Goal: Task Accomplishment & Management: Manage account settings

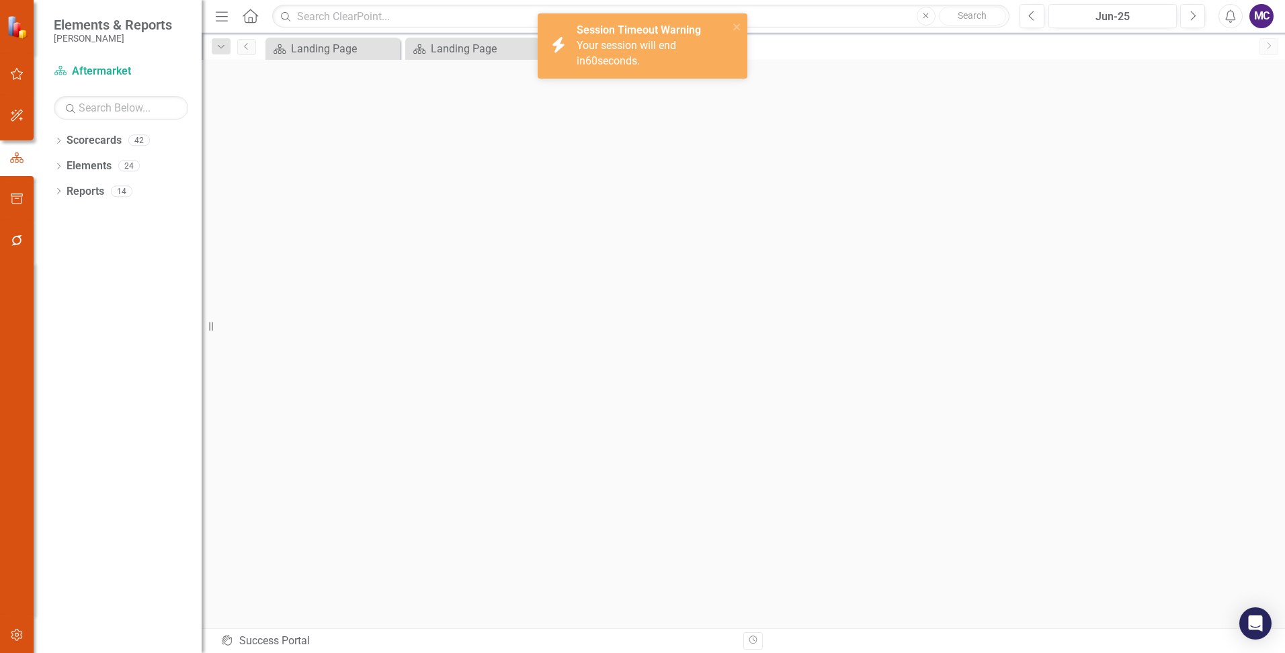
scroll to position [4, 0]
click at [736, 28] on icon "close" at bounding box center [736, 27] width 7 height 7
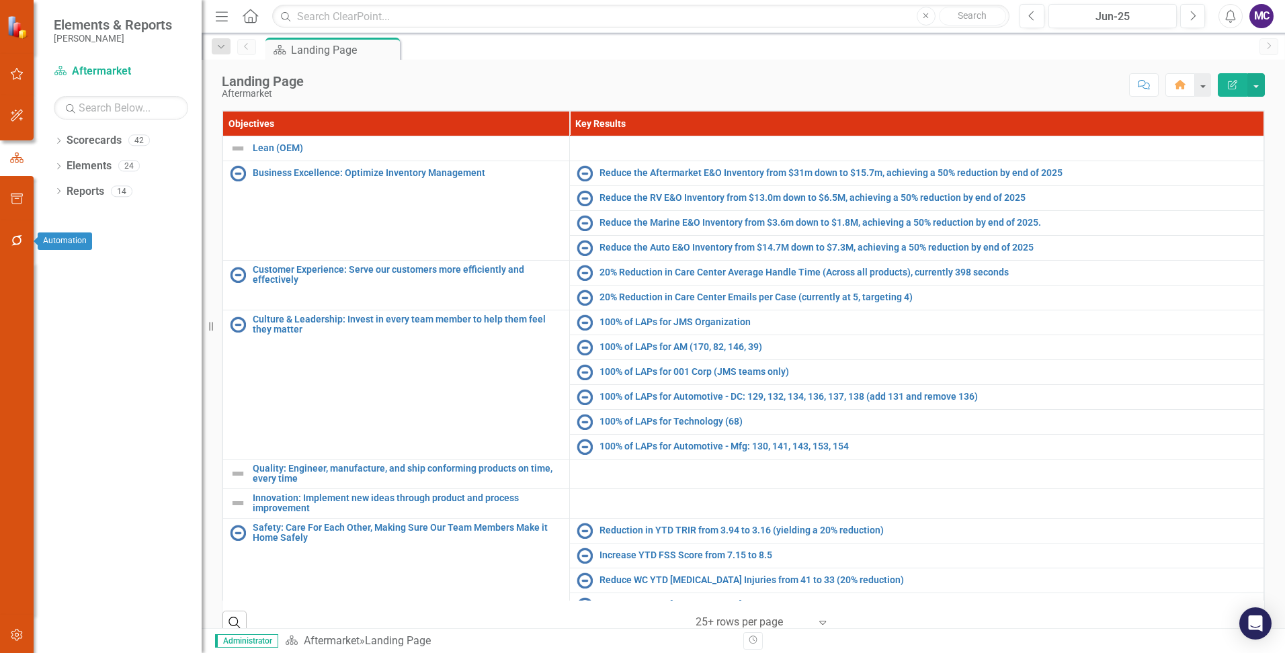
click at [17, 239] on icon "button" at bounding box center [17, 240] width 14 height 11
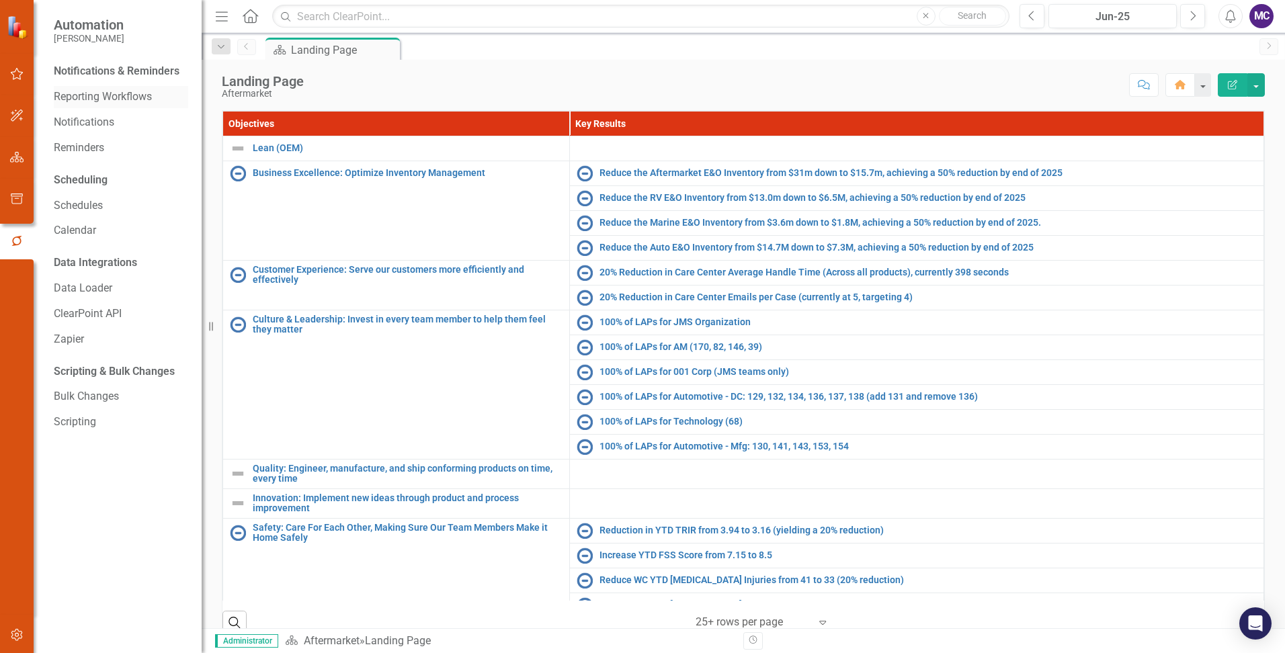
click at [138, 97] on link "Reporting Workflows" at bounding box center [121, 96] width 134 height 15
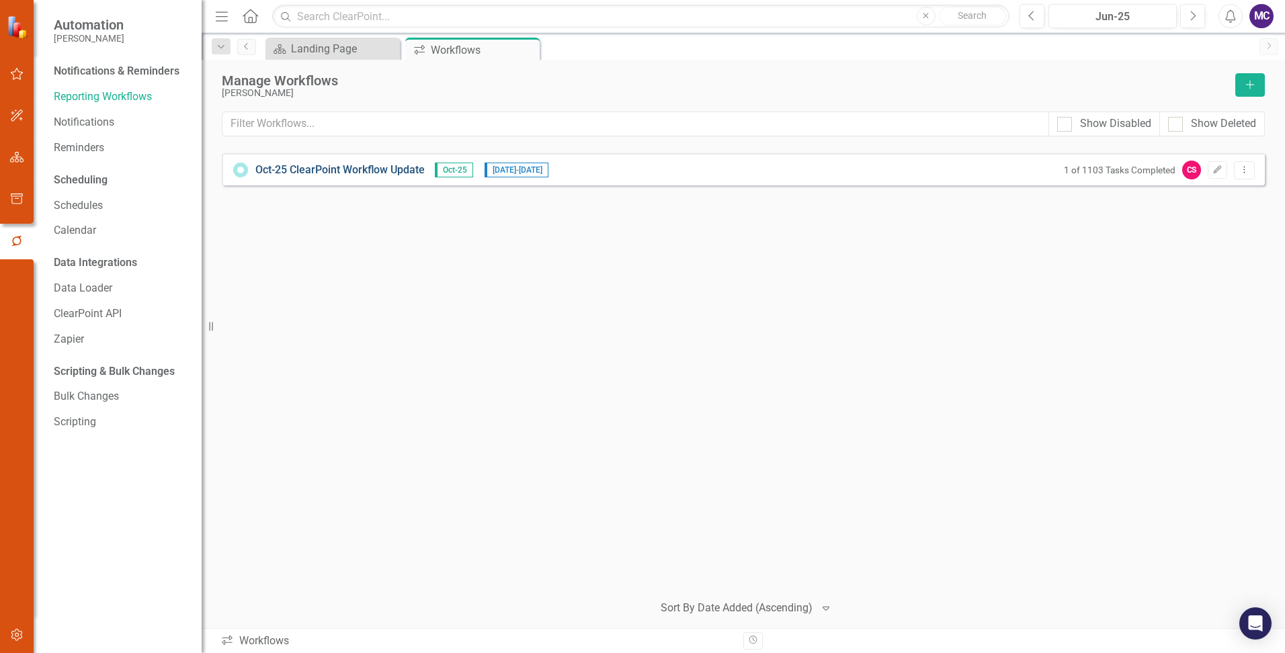
click at [398, 164] on link "Oct-25 ClearPoint Workflow Update" at bounding box center [339, 170] width 169 height 15
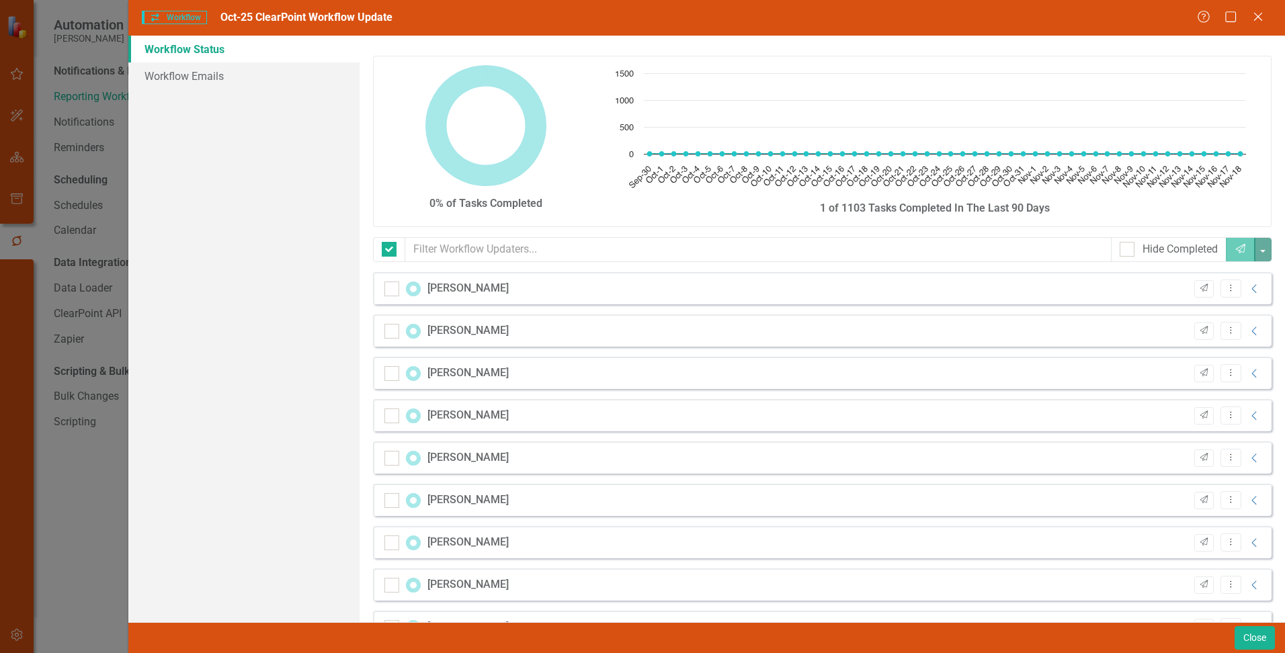
checkbox input "false"
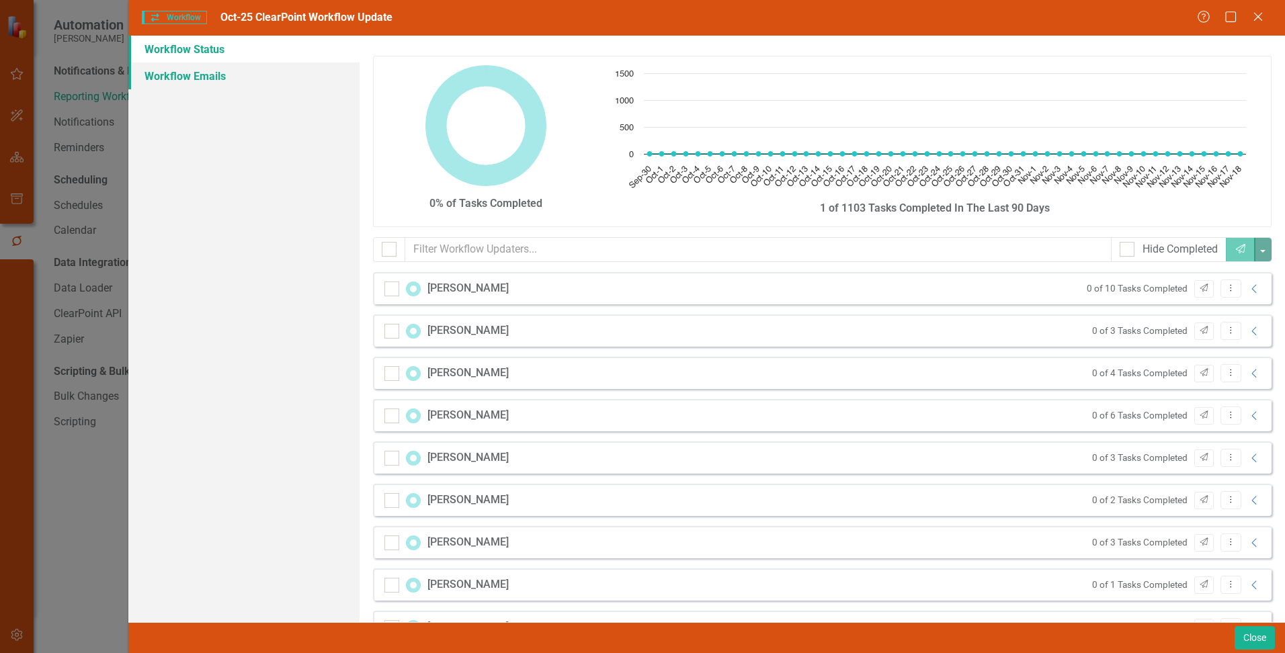
click at [206, 69] on link "Workflow Emails" at bounding box center [243, 75] width 231 height 27
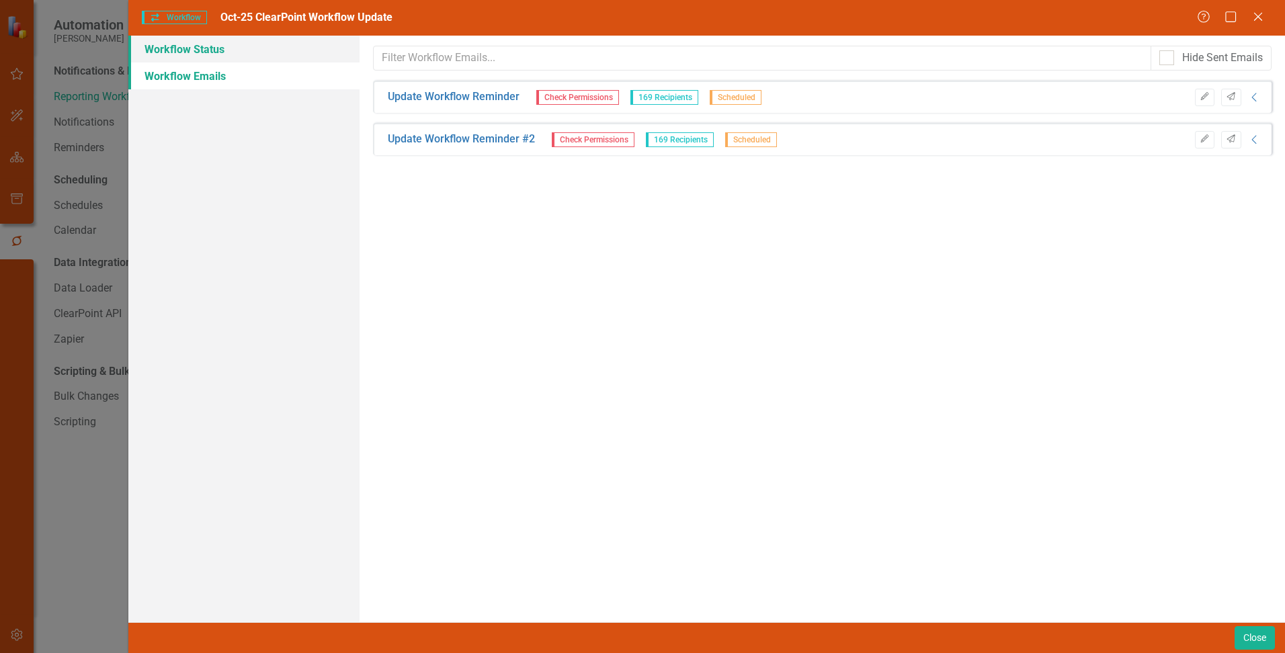
click at [197, 50] on link "Workflow Status" at bounding box center [243, 49] width 231 height 27
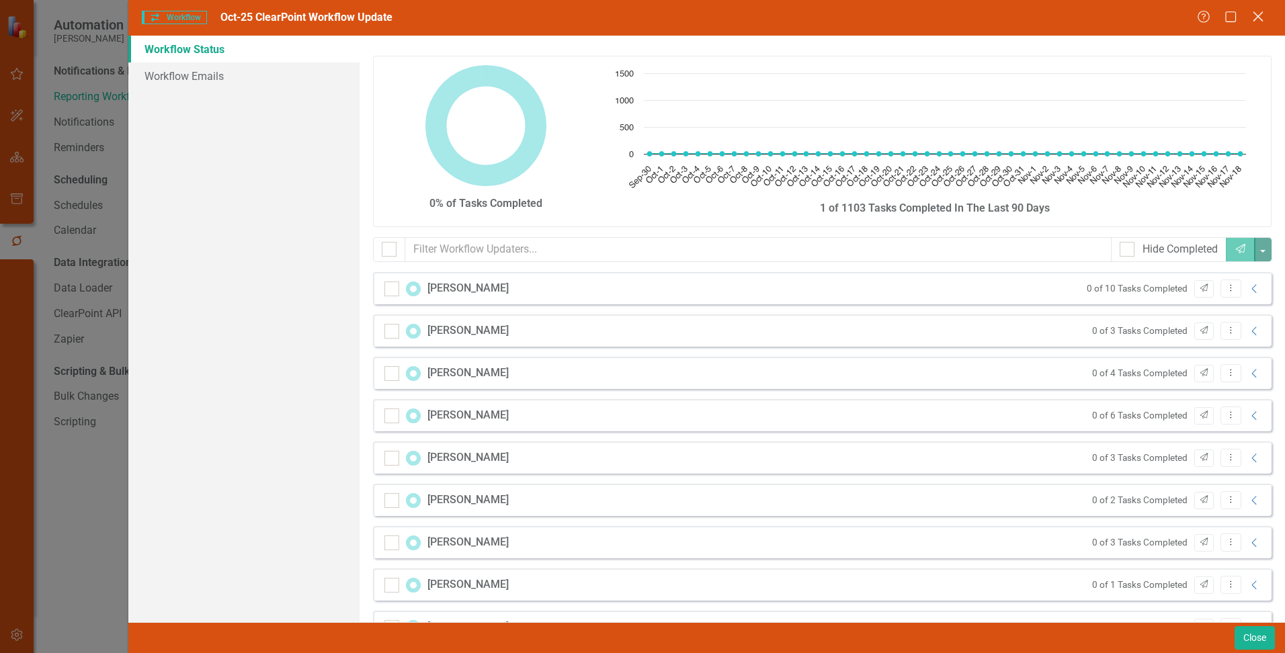
click at [1259, 12] on icon "Close" at bounding box center [1257, 16] width 17 height 13
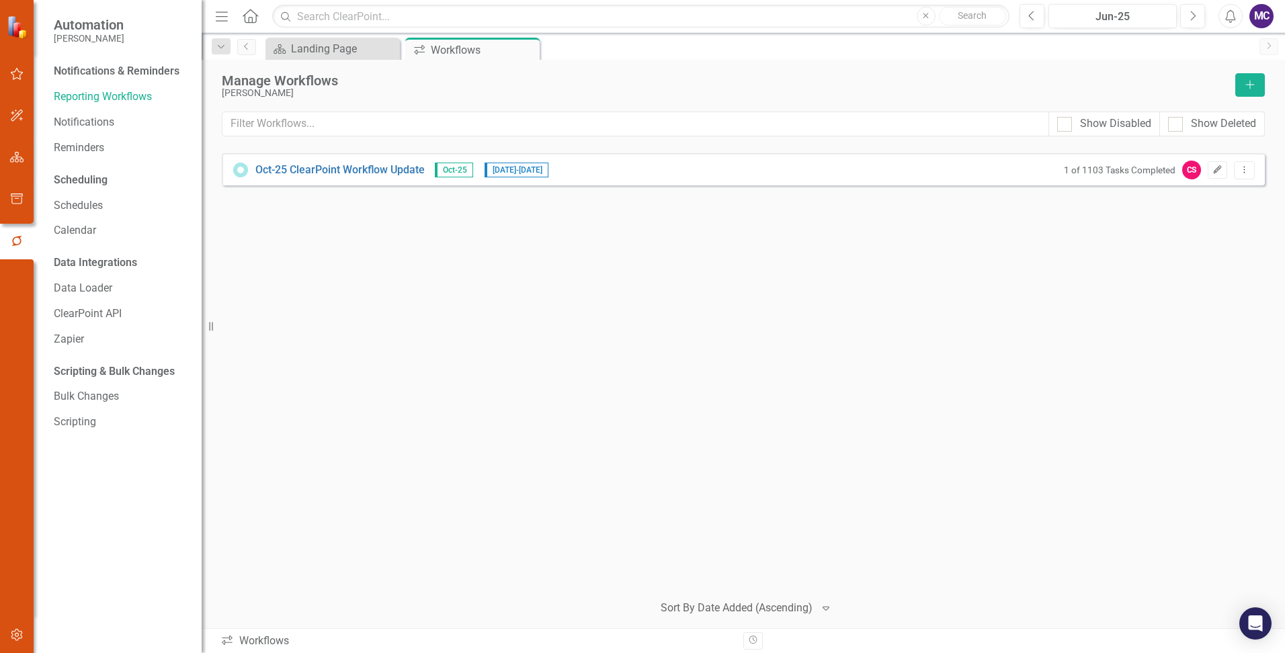
click at [1216, 166] on icon "Edit" at bounding box center [1217, 170] width 10 height 8
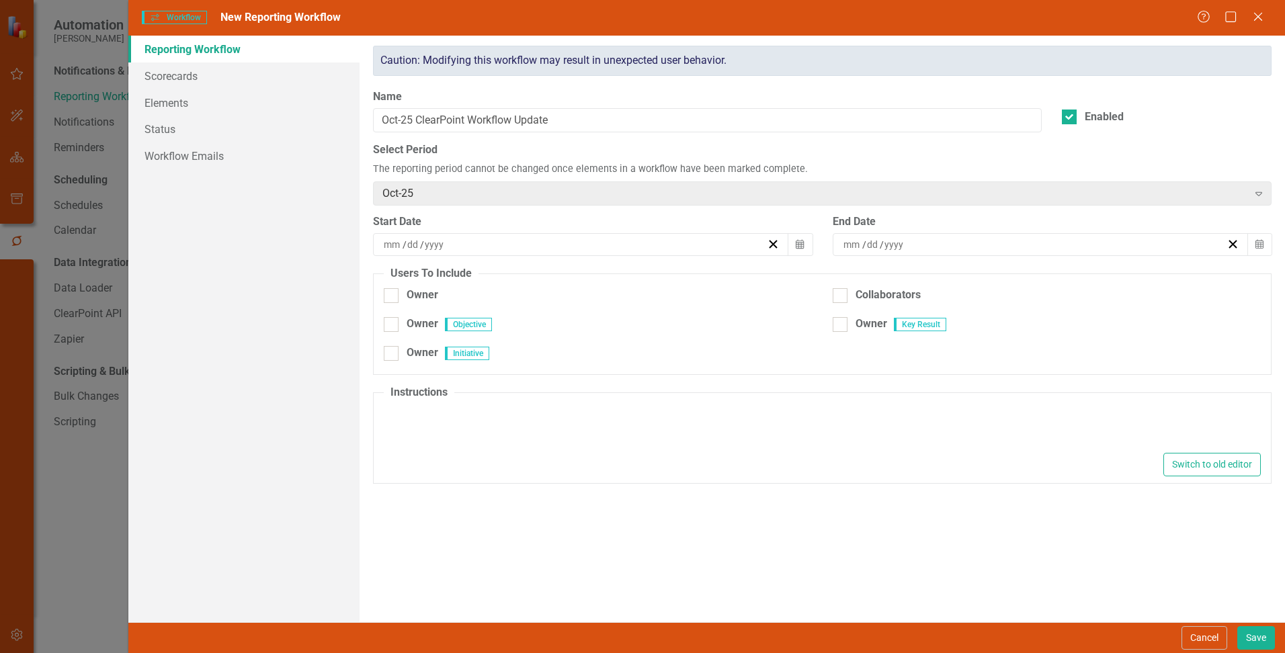
type input "10"
type input "1"
type input "2025"
type input "11"
type input "19"
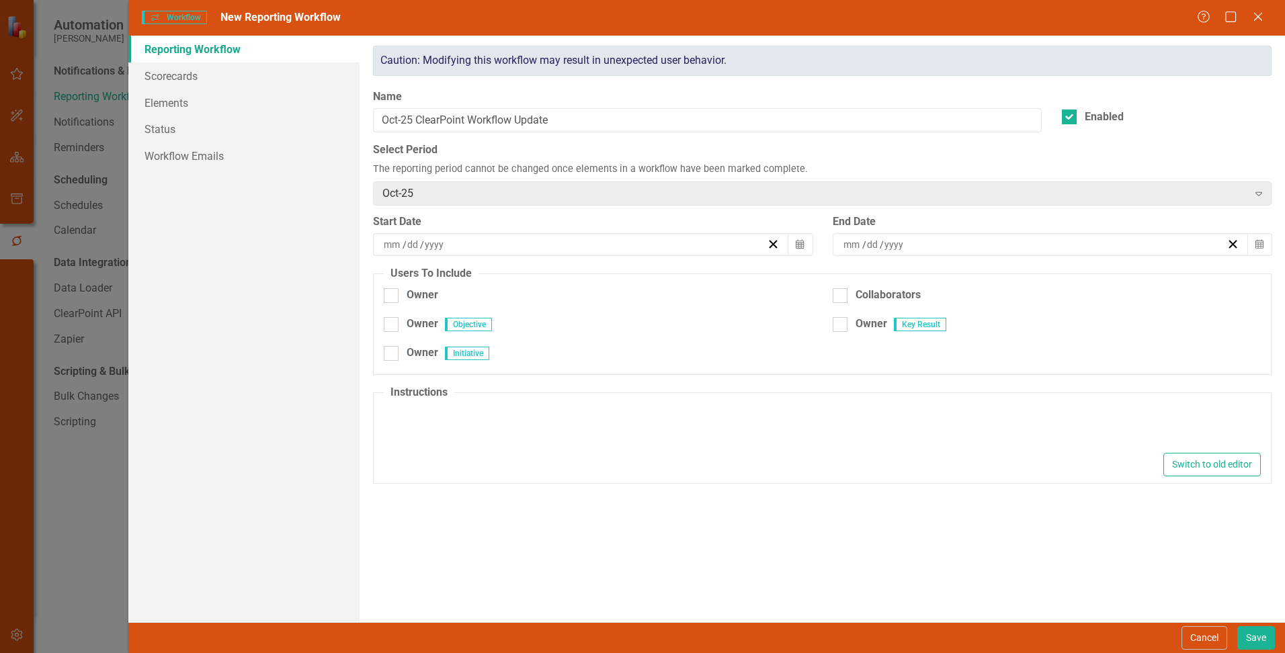
type input "2025"
checkbox input "true"
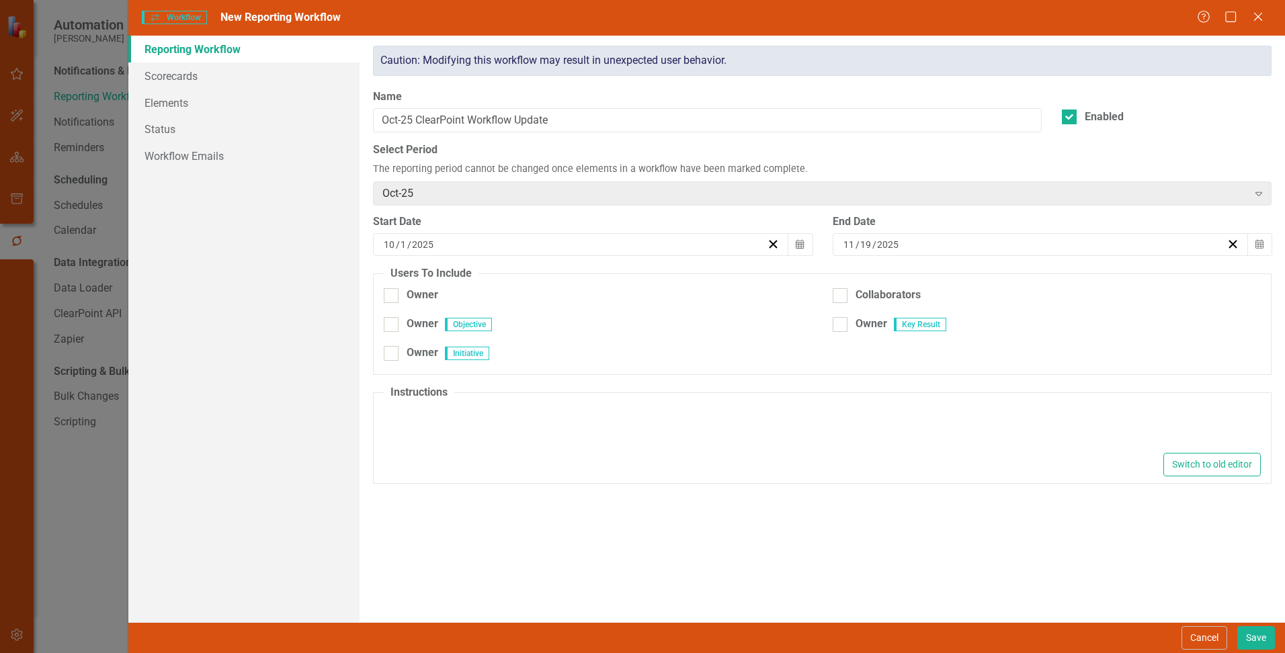
checkbox input "true"
type textarea "<p data-start="308" data-end="376">Please complete your monthly updates by foll…"
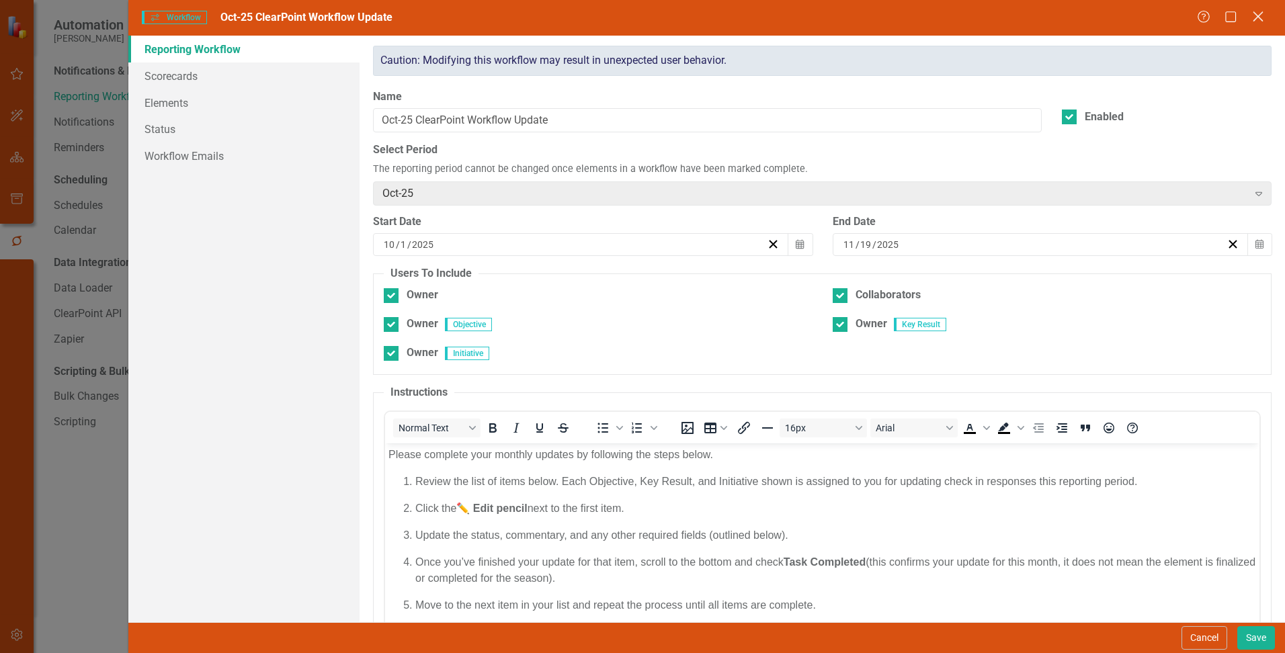
click at [1257, 15] on icon "Close" at bounding box center [1257, 16] width 17 height 13
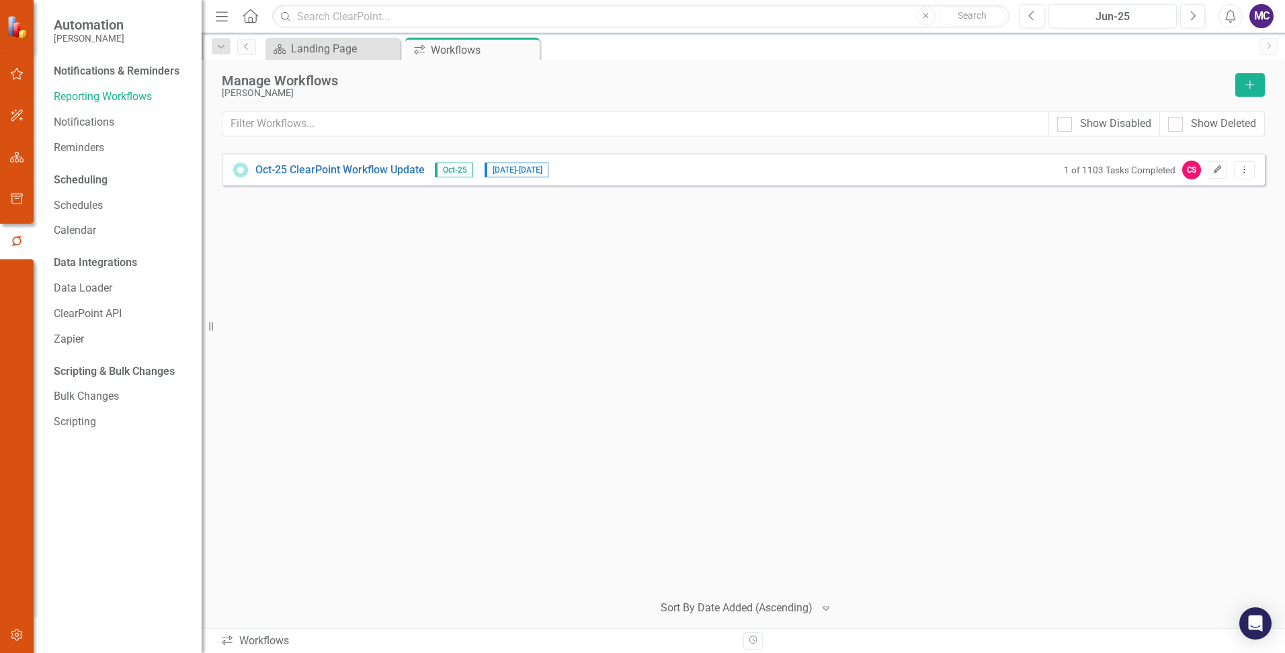
click at [1210, 173] on button "Edit" at bounding box center [1216, 169] width 19 height 17
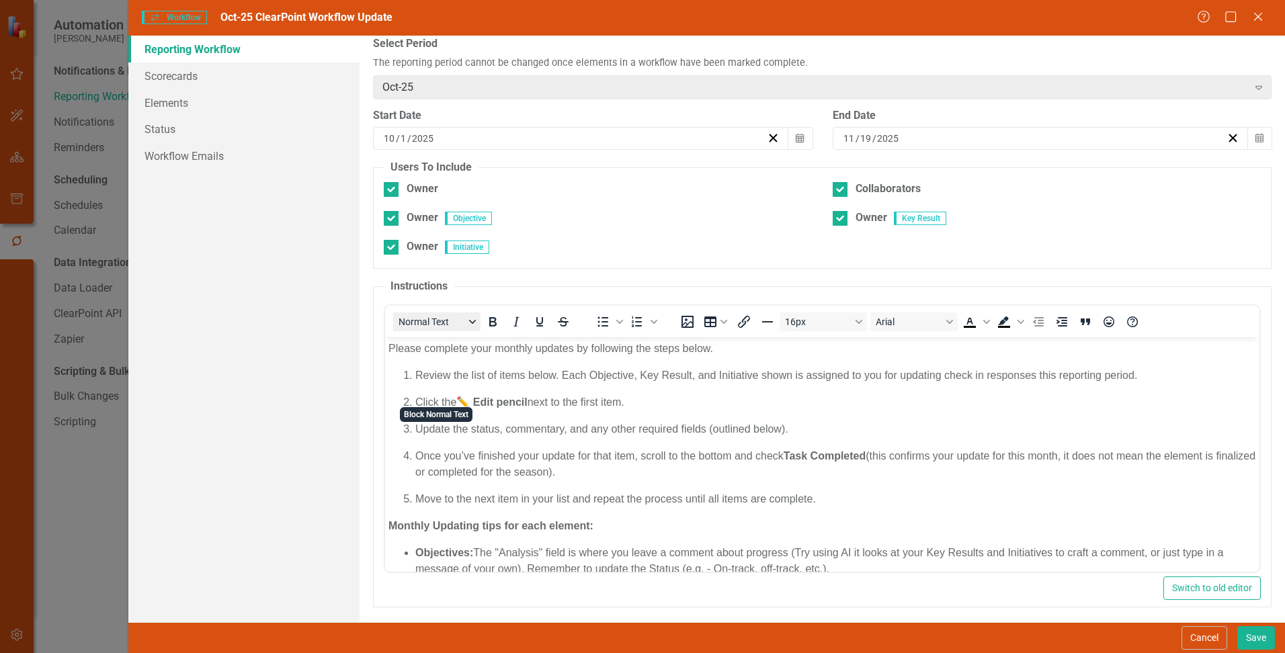
scroll to position [111, 0]
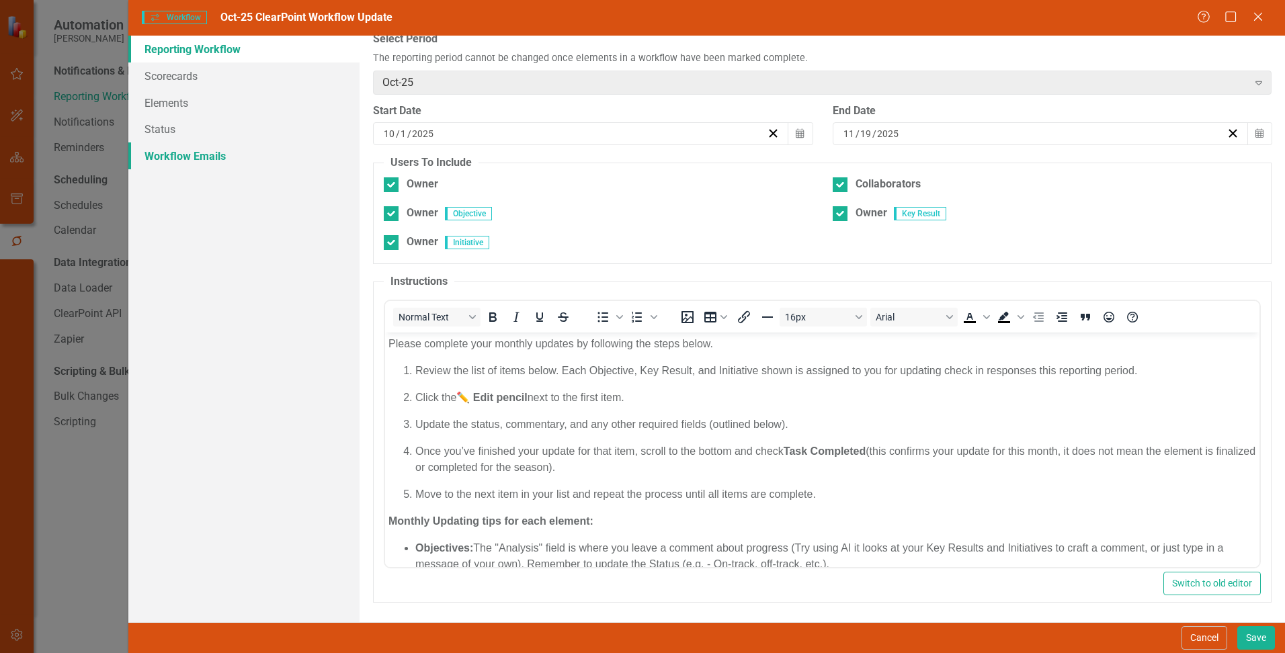
click at [175, 157] on link "Workflow Emails" at bounding box center [243, 155] width 231 height 27
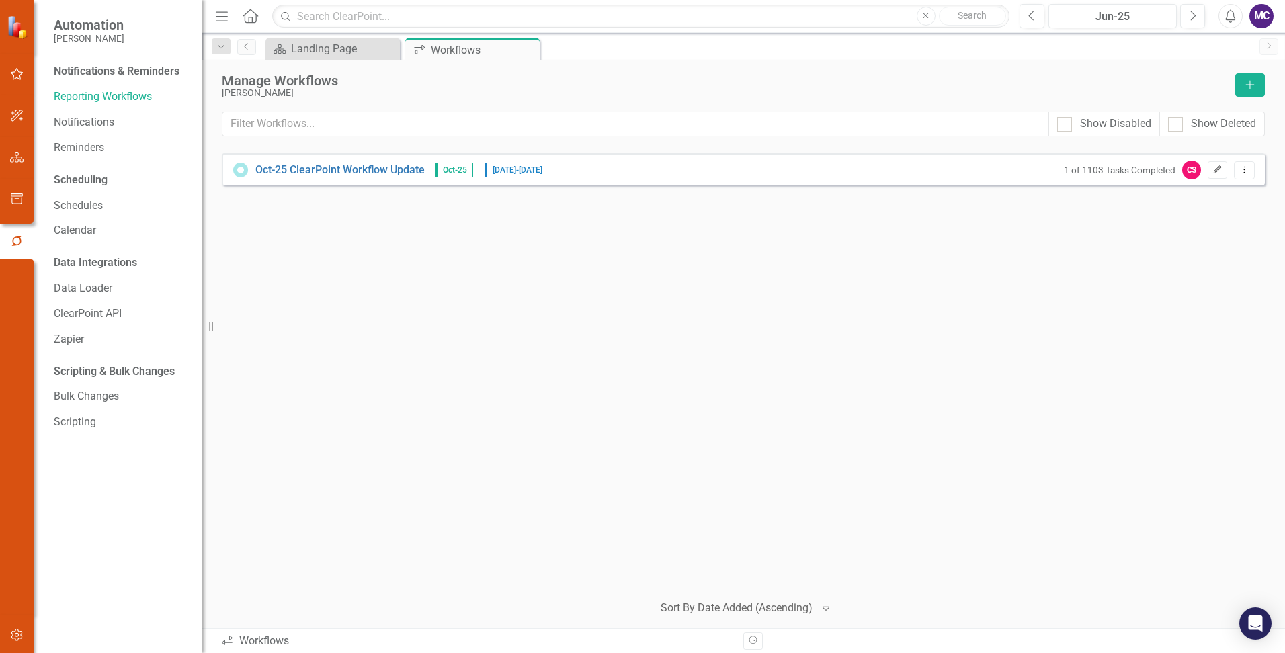
click at [1217, 163] on button "Edit" at bounding box center [1216, 169] width 19 height 17
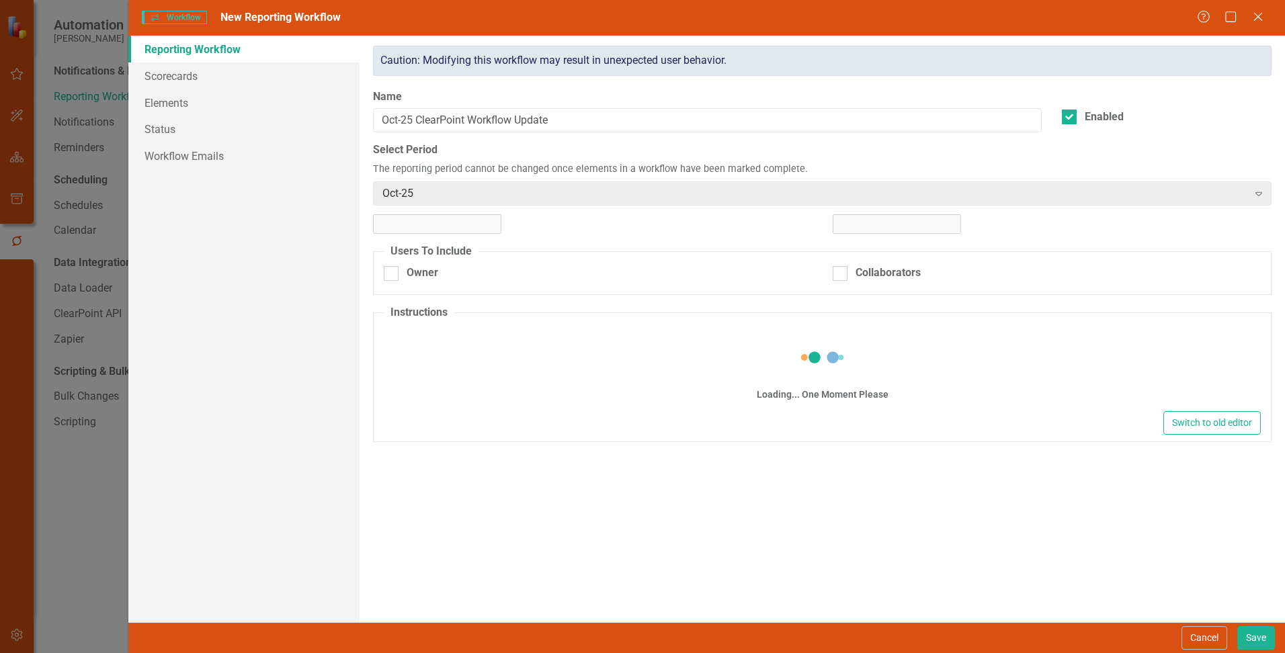
checkbox input "true"
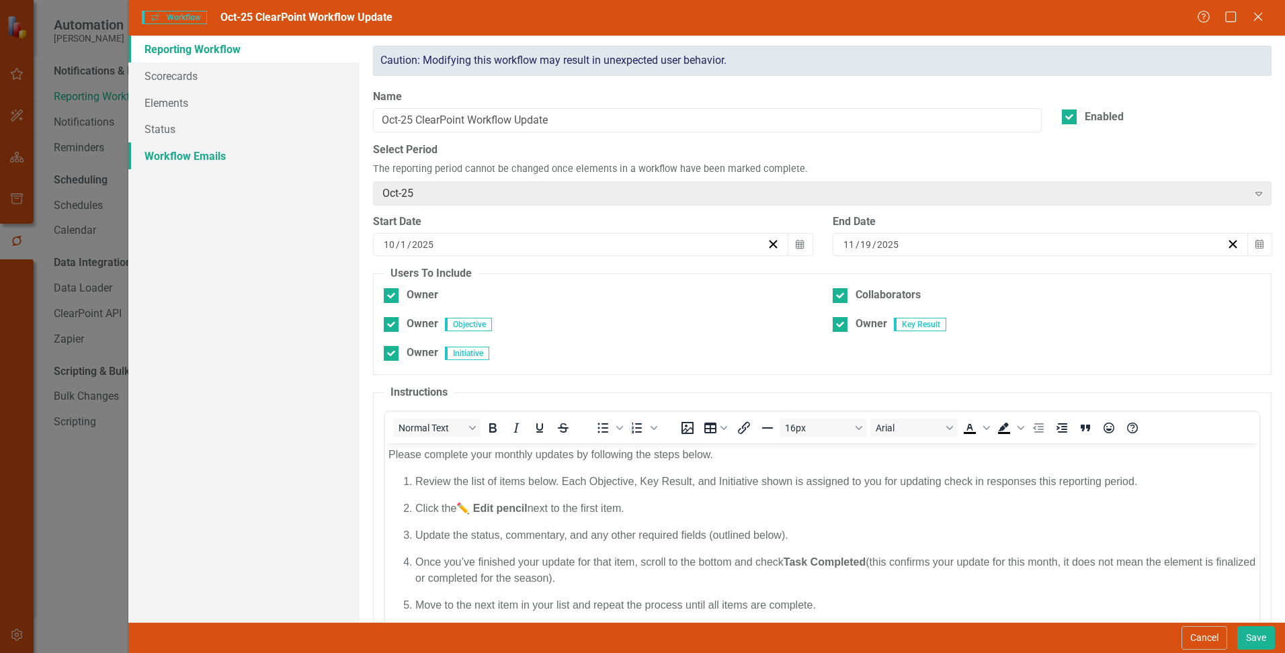
click at [232, 157] on link "Workflow Emails" at bounding box center [243, 155] width 231 height 27
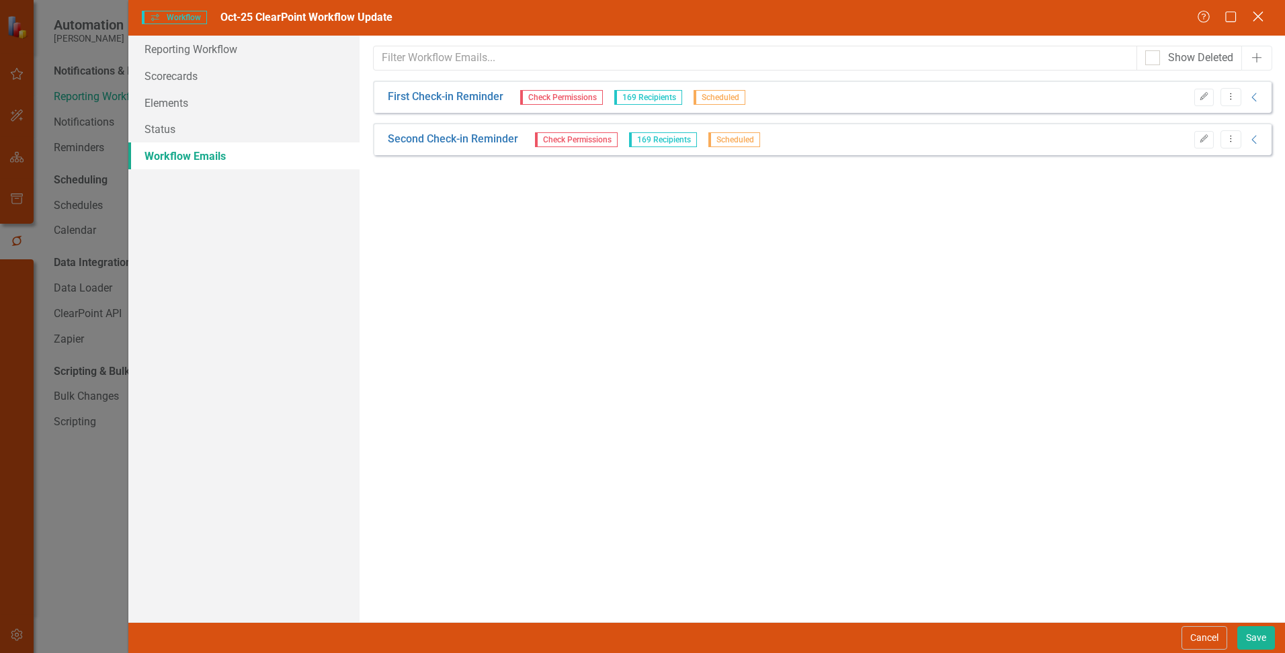
click at [1259, 13] on icon "Close" at bounding box center [1257, 16] width 17 height 13
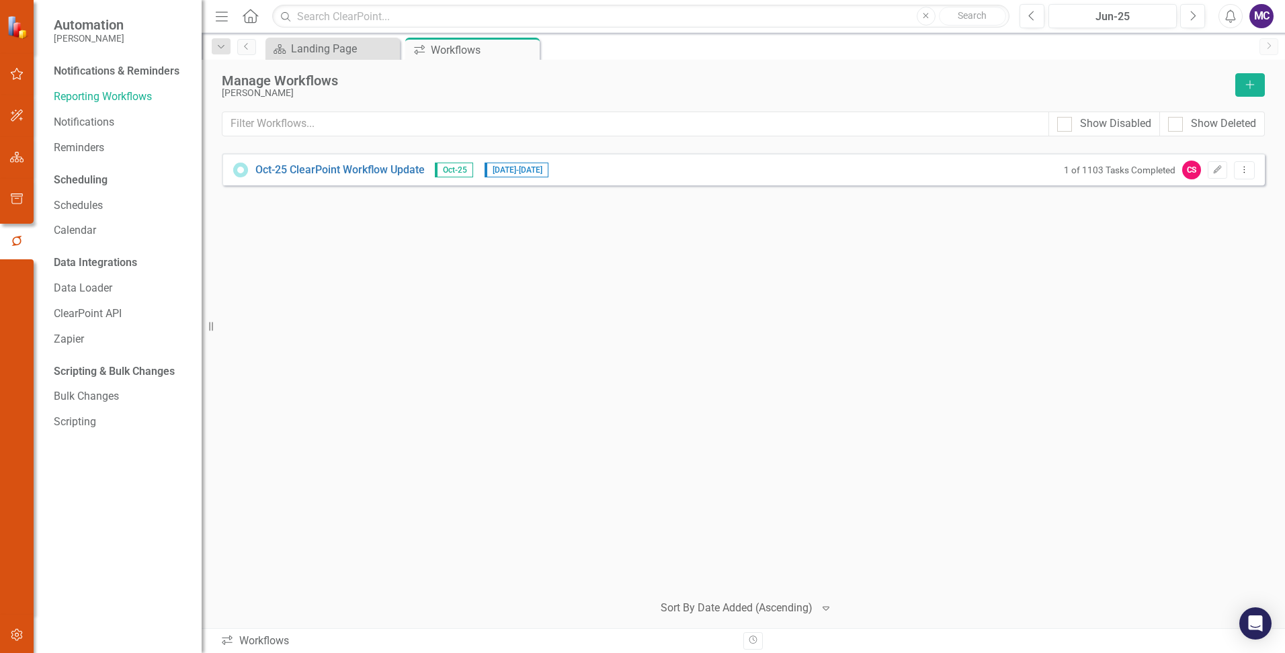
click at [1266, 17] on div "MC" at bounding box center [1261, 16] width 24 height 24
click at [1238, 165] on link "icon.portal Success Portal" at bounding box center [1219, 167] width 106 height 25
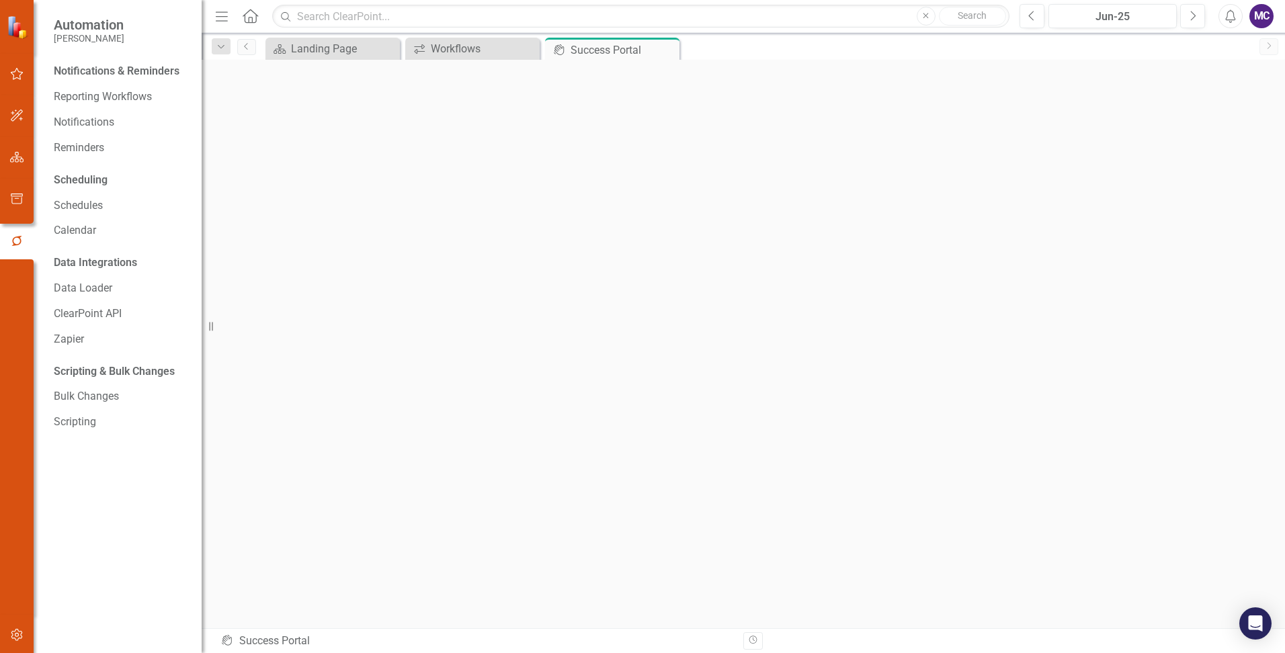
scroll to position [5, 0]
